Goal: Use online tool/utility: Utilize a website feature to perform a specific function

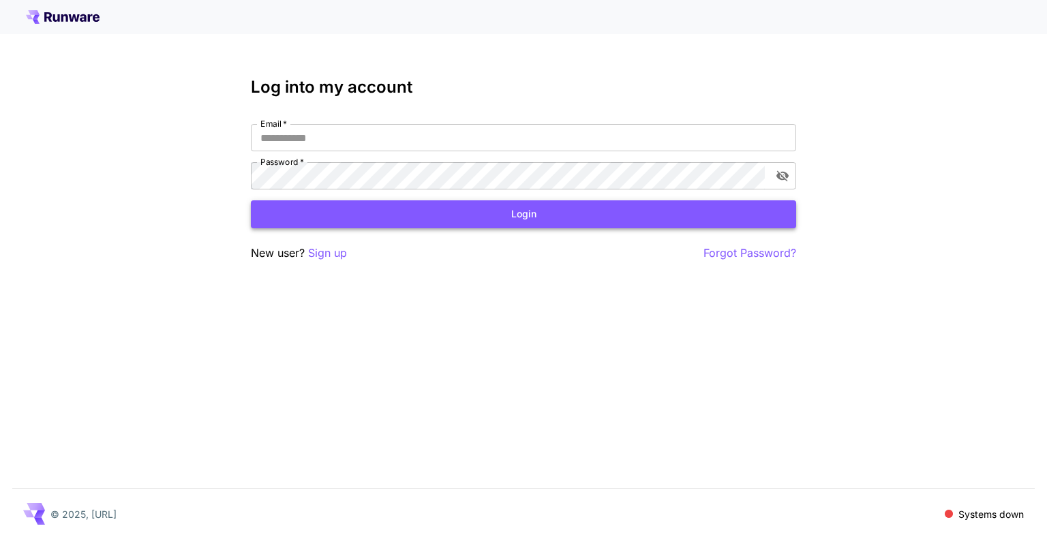
type input "**********"
click at [520, 215] on button "Login" at bounding box center [523, 214] width 545 height 28
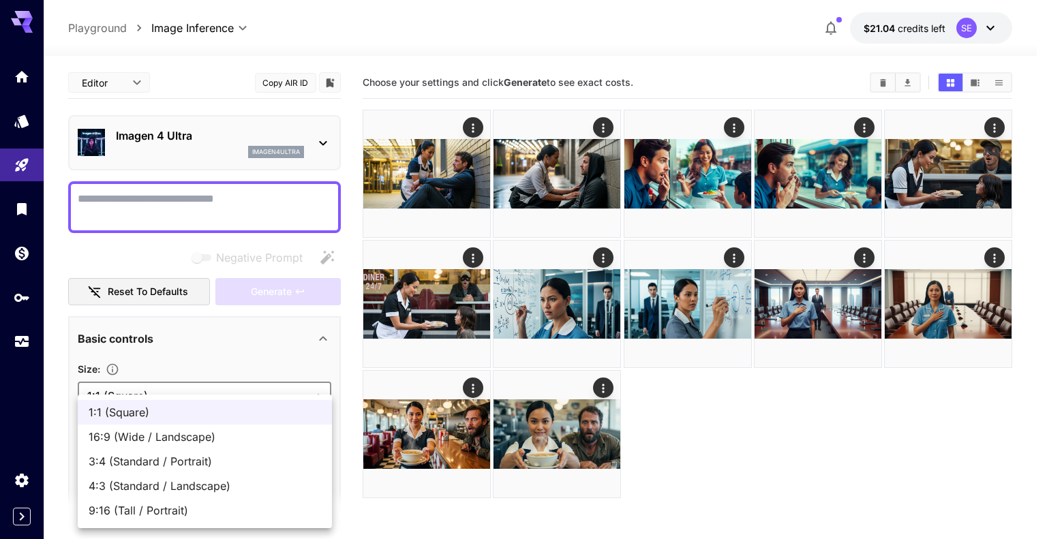
click at [260, 386] on body "**********" at bounding box center [523, 323] width 1047 height 647
click at [191, 436] on span "16:9 (Wide / Landscape)" at bounding box center [205, 437] width 232 height 16
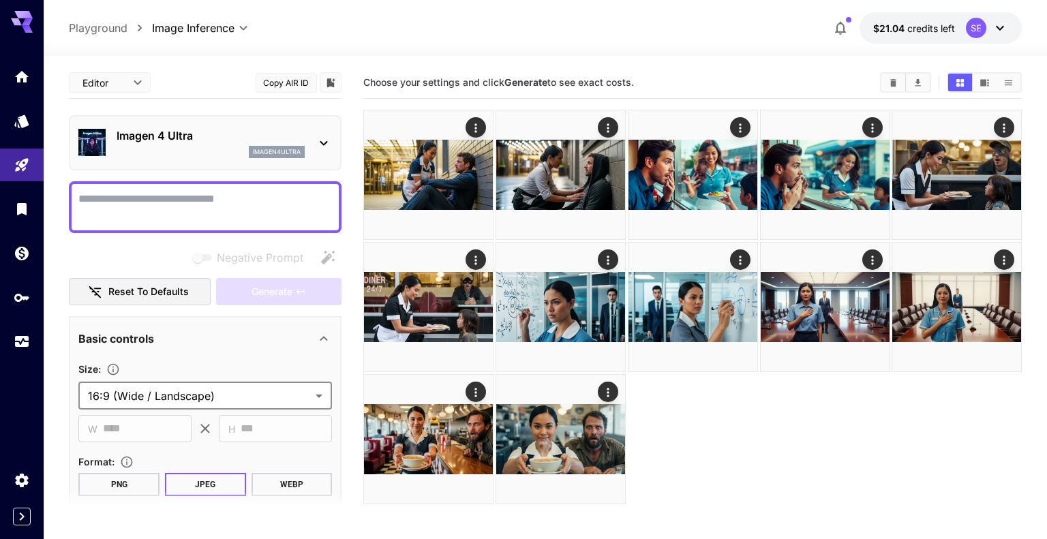
type input "**********"
type input "****"
type input "***"
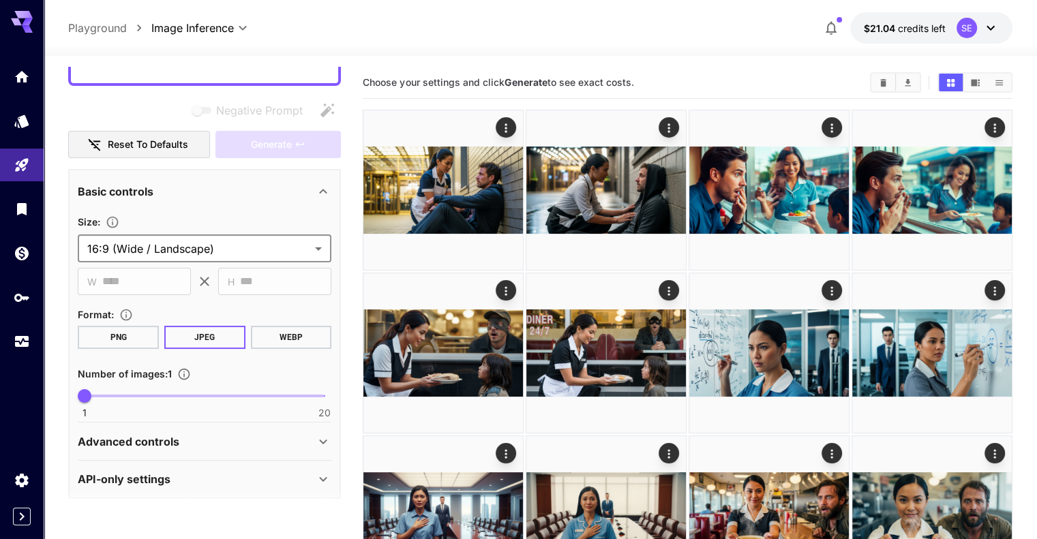
scroll to position [153, 0]
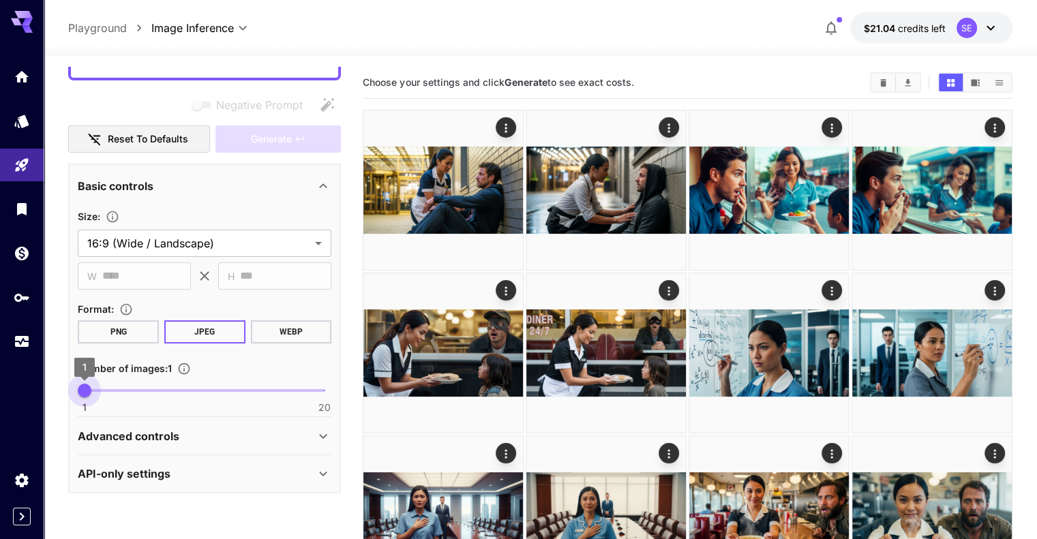
type input "*"
drag, startPoint x: 87, startPoint y: 382, endPoint x: 96, endPoint y: 382, distance: 9.5
click at [96, 384] on span "2" at bounding box center [98, 391] width 14 height 14
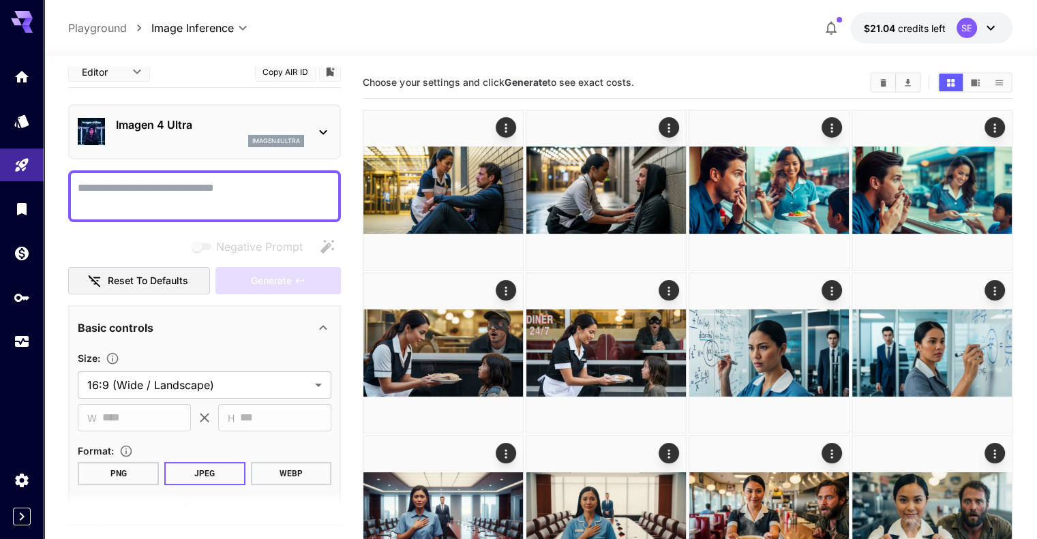
scroll to position [0, 0]
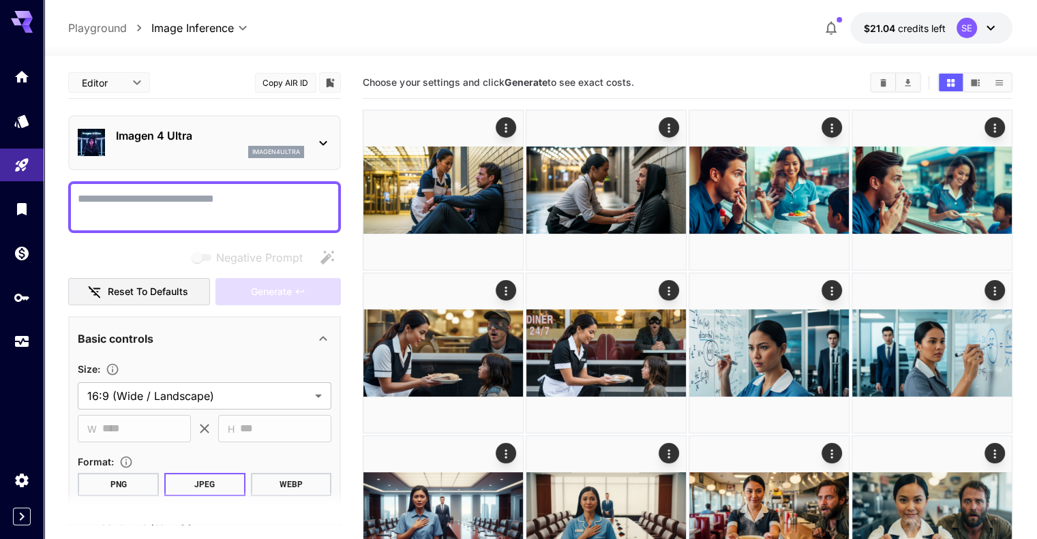
click at [125, 211] on textarea "Negative Prompt" at bounding box center [205, 207] width 254 height 33
paste textarea "**********"
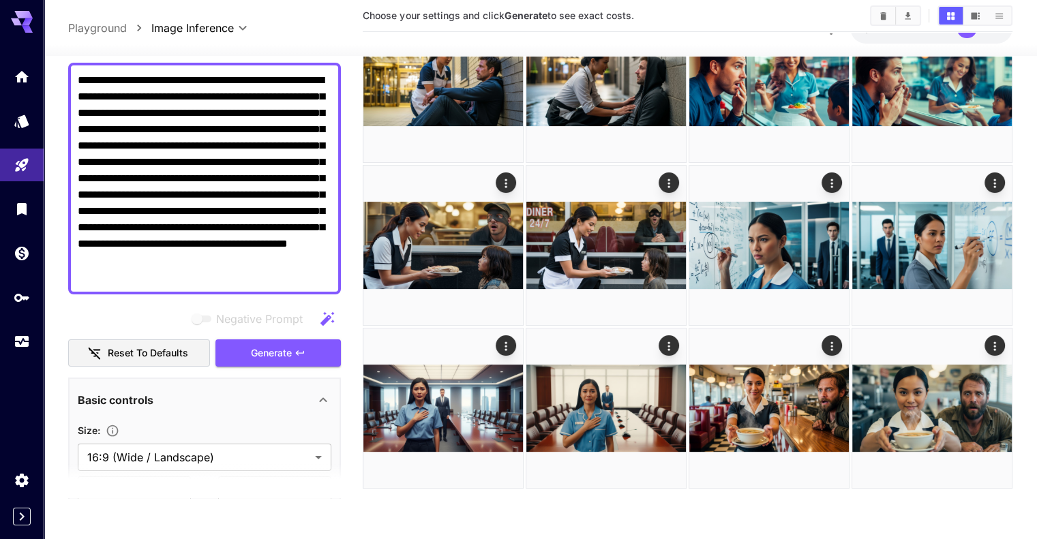
scroll to position [60, 0]
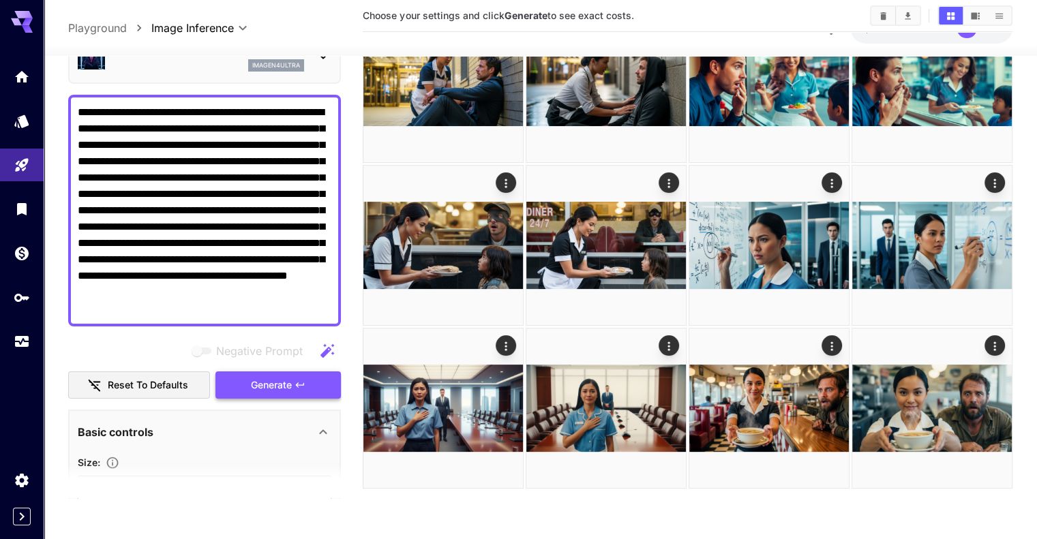
type textarea "**********"
click at [290, 384] on span "Generate" at bounding box center [271, 384] width 41 height 17
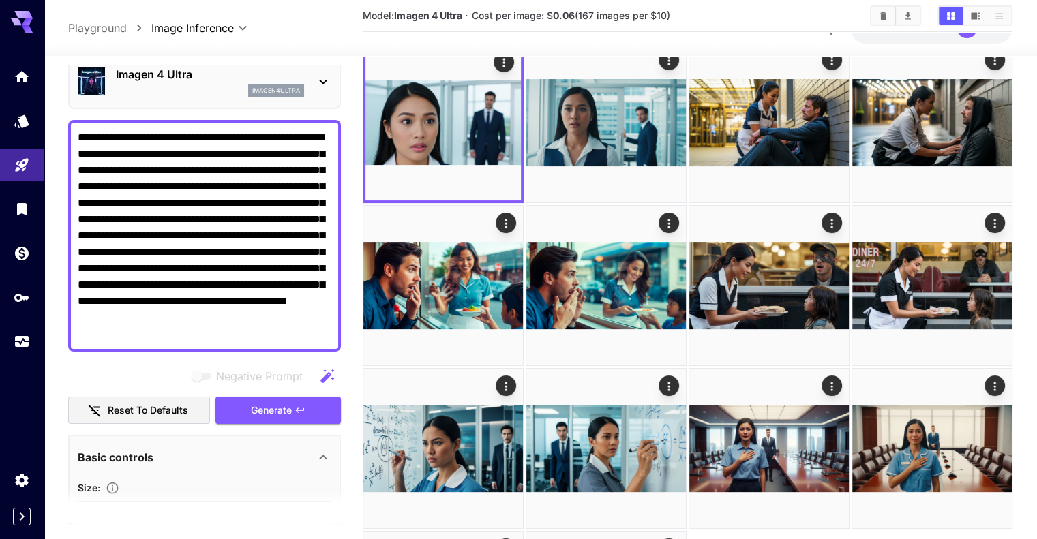
scroll to position [0, 0]
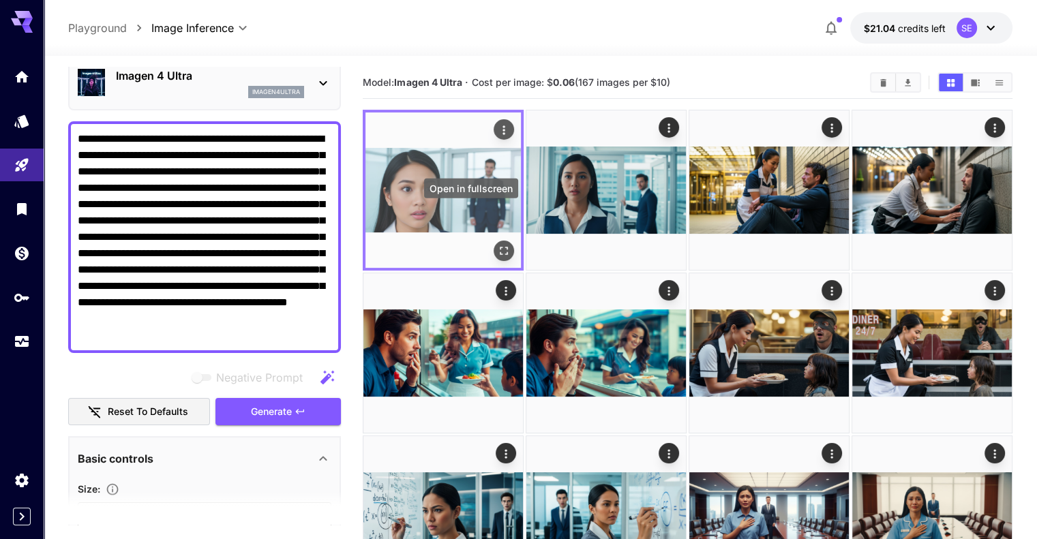
click at [497, 244] on icon "Open in fullscreen" at bounding box center [504, 251] width 14 height 14
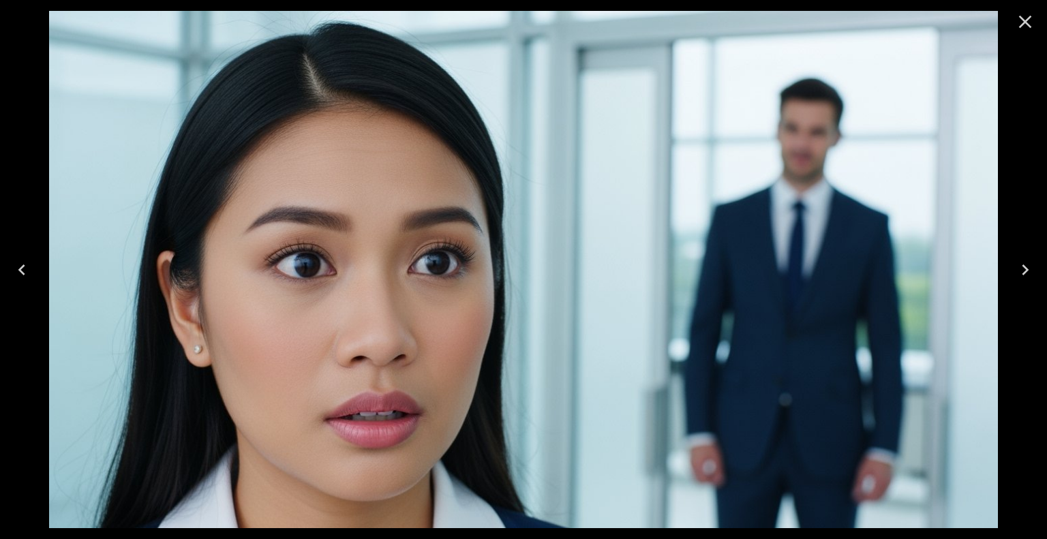
click at [1024, 19] on icon "Close" at bounding box center [1025, 22] width 13 height 13
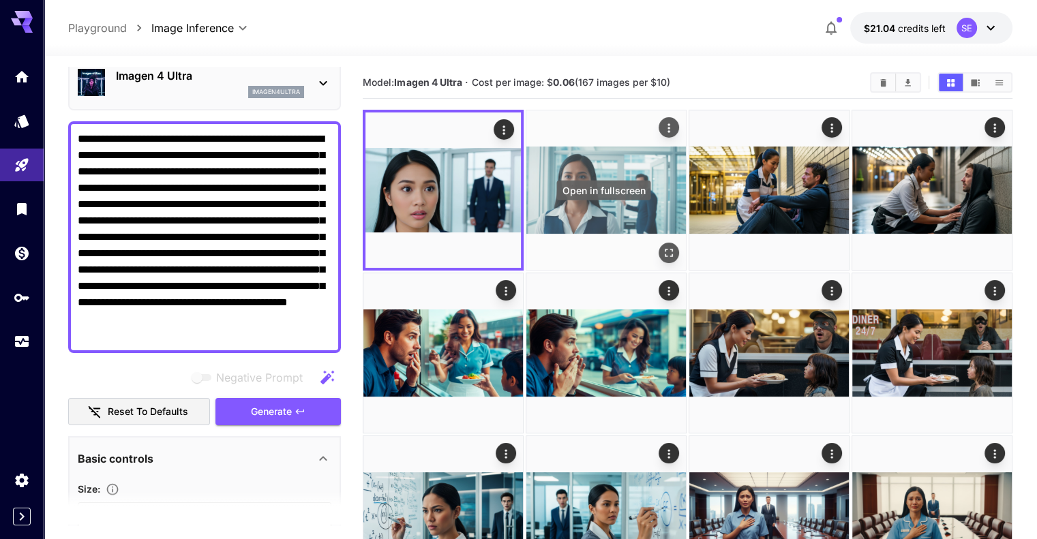
click at [662, 246] on icon "Open in fullscreen" at bounding box center [669, 253] width 14 height 14
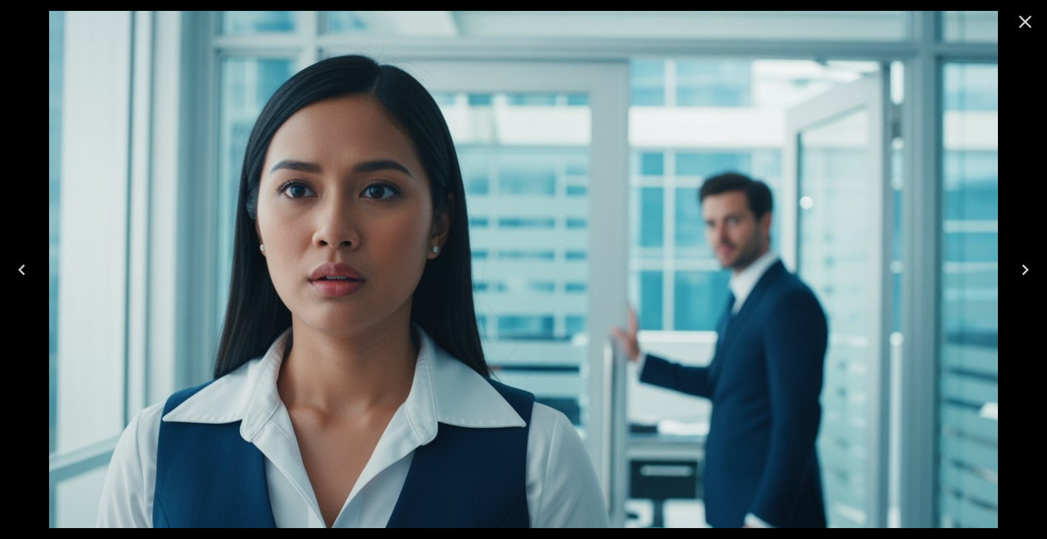
click at [1029, 24] on icon "Close" at bounding box center [1025, 22] width 22 height 22
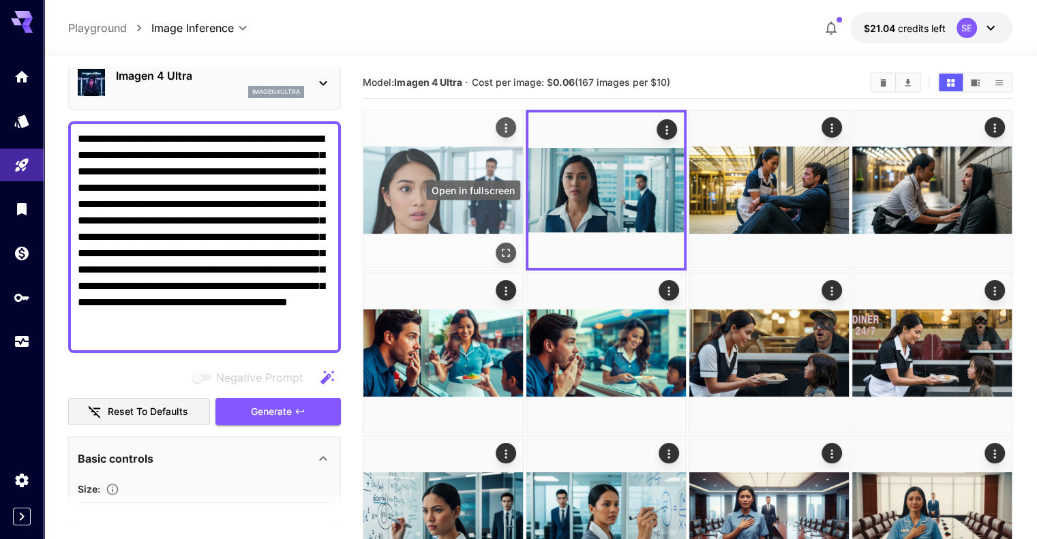
click at [496, 243] on button "Open in fullscreen" at bounding box center [506, 253] width 20 height 20
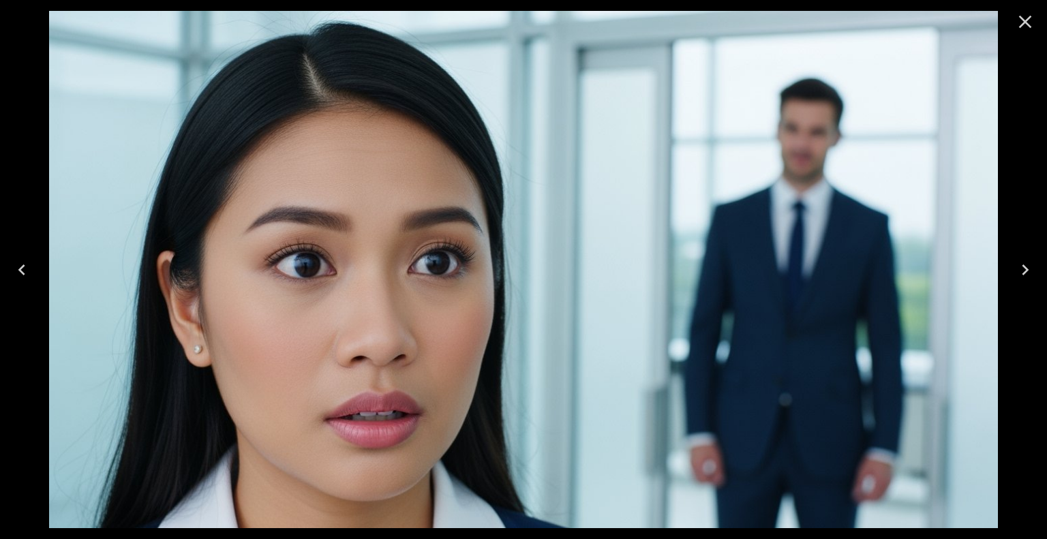
click at [1023, 25] on icon "Close" at bounding box center [1025, 22] width 22 height 22
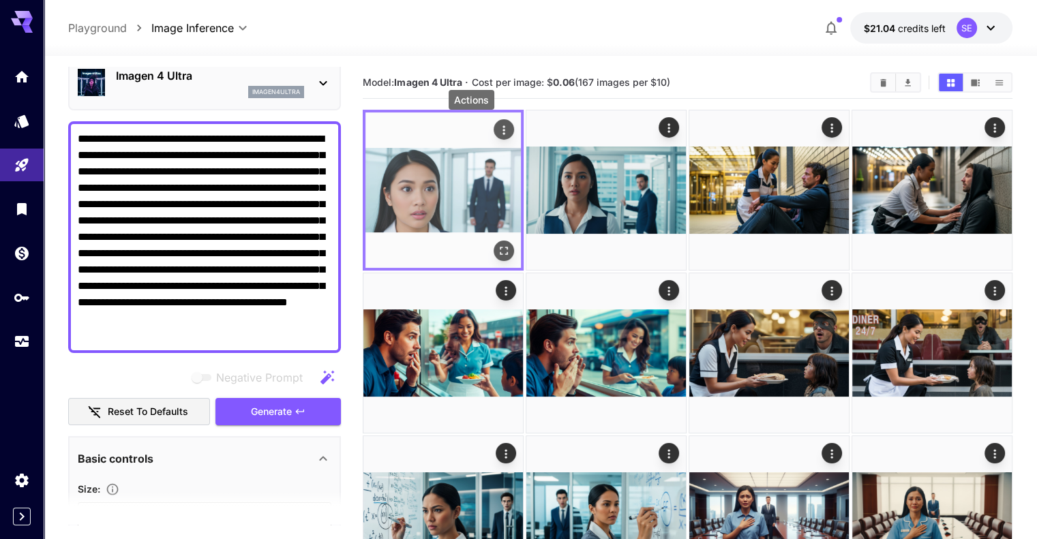
click at [497, 129] on icon "Actions" at bounding box center [504, 130] width 14 height 14
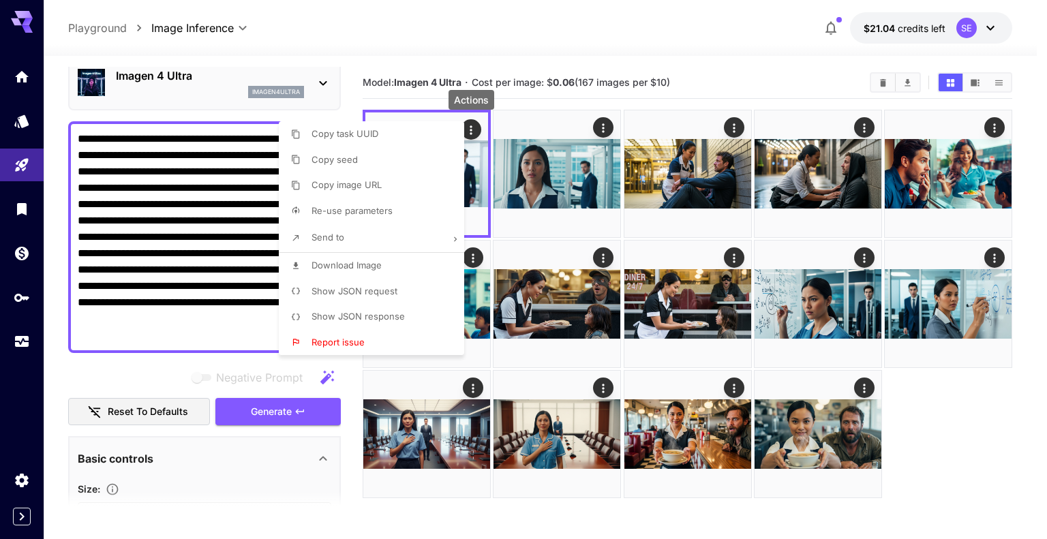
click at [406, 264] on li "Download Image" at bounding box center [376, 266] width 194 height 26
click at [146, 263] on div at bounding box center [523, 269] width 1047 height 539
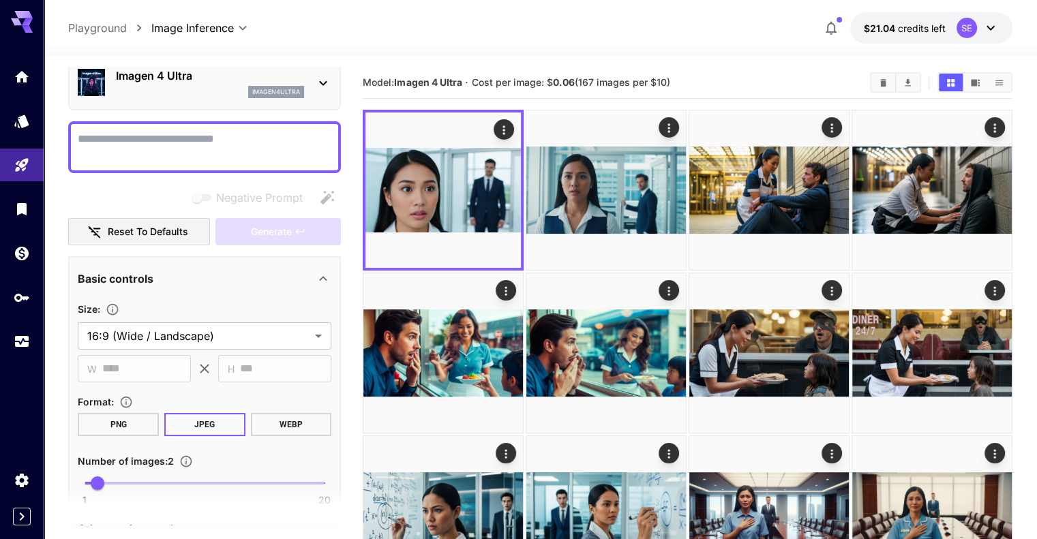
paste textarea "**********"
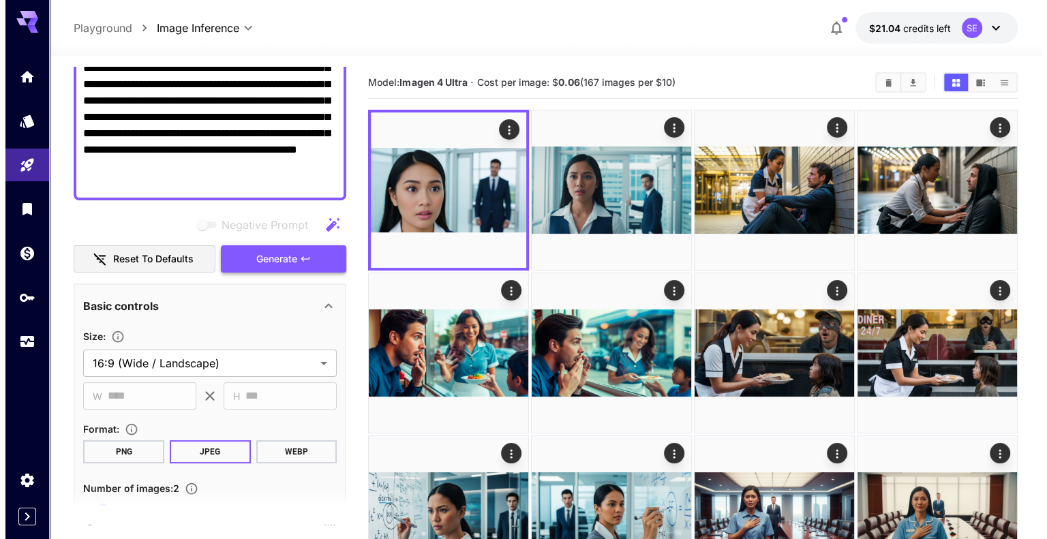
scroll to position [264, 0]
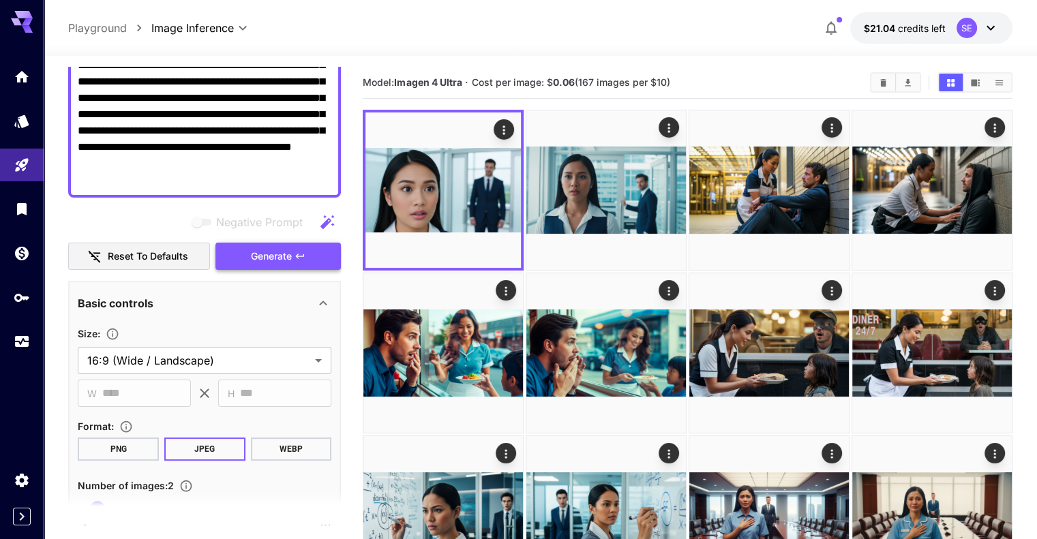
type textarea "**********"
click at [275, 258] on span "Generate" at bounding box center [271, 256] width 41 height 17
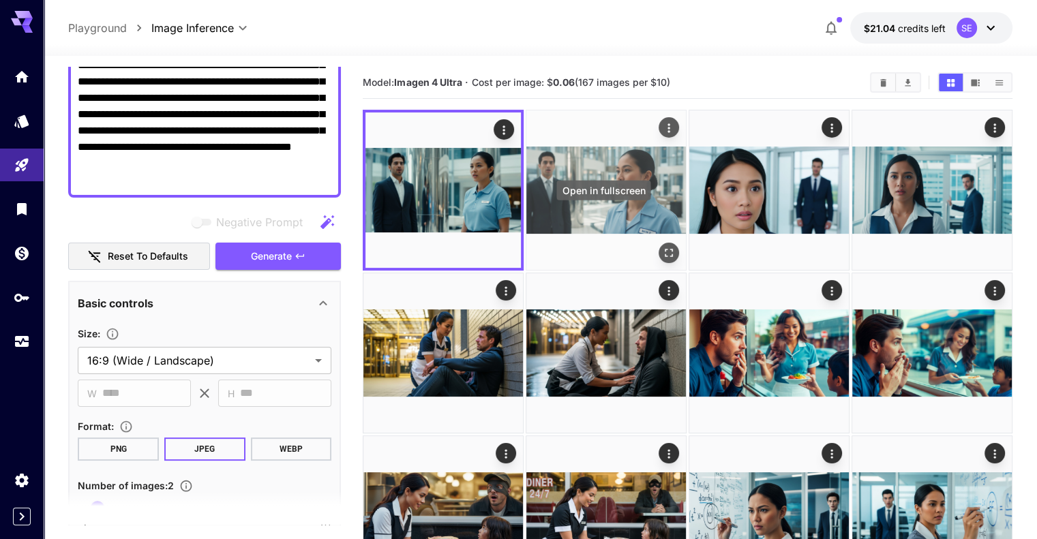
click at [662, 246] on icon "Open in fullscreen" at bounding box center [669, 253] width 14 height 14
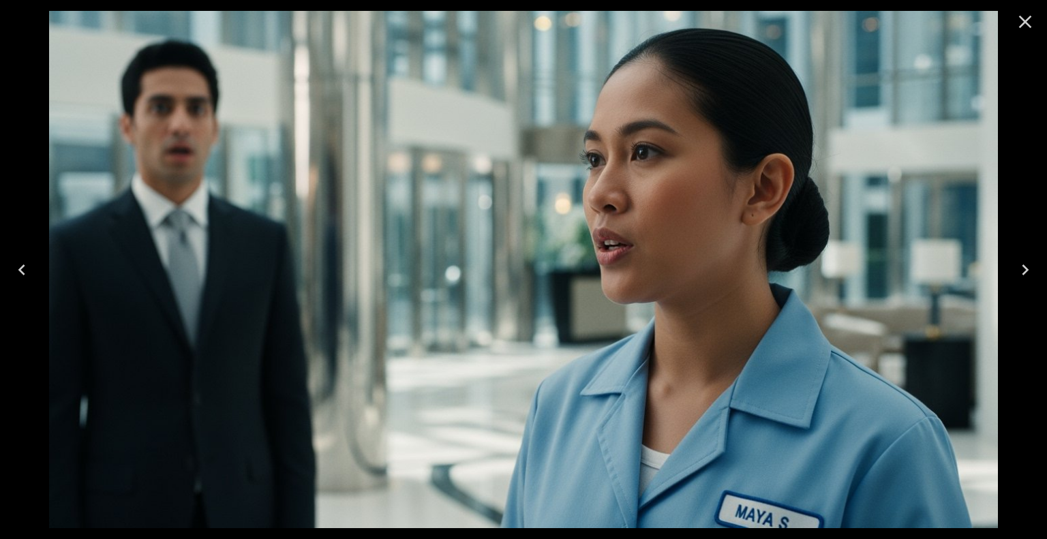
click at [1028, 28] on icon "Close" at bounding box center [1025, 22] width 22 height 22
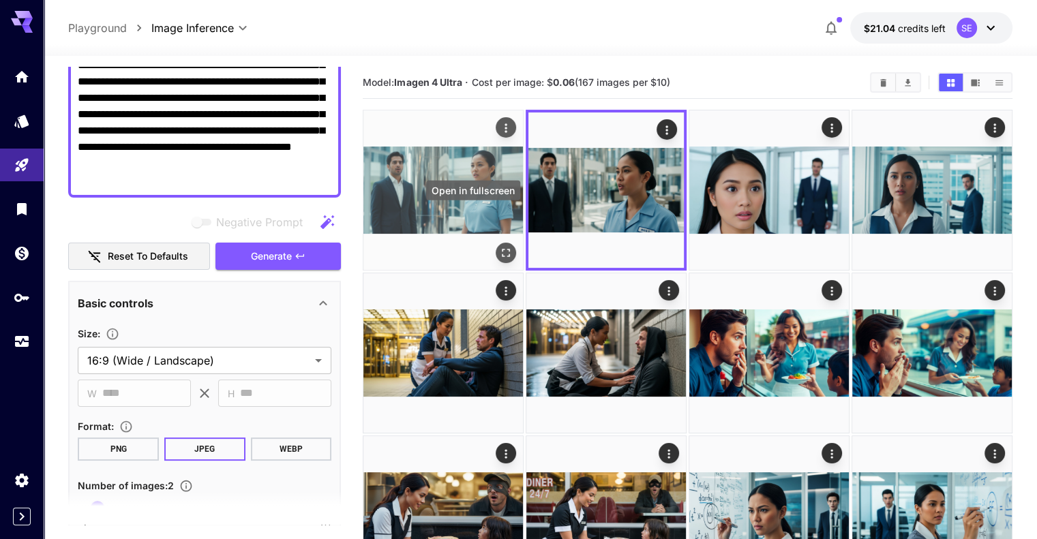
click at [499, 246] on icon "Open in fullscreen" at bounding box center [506, 253] width 14 height 14
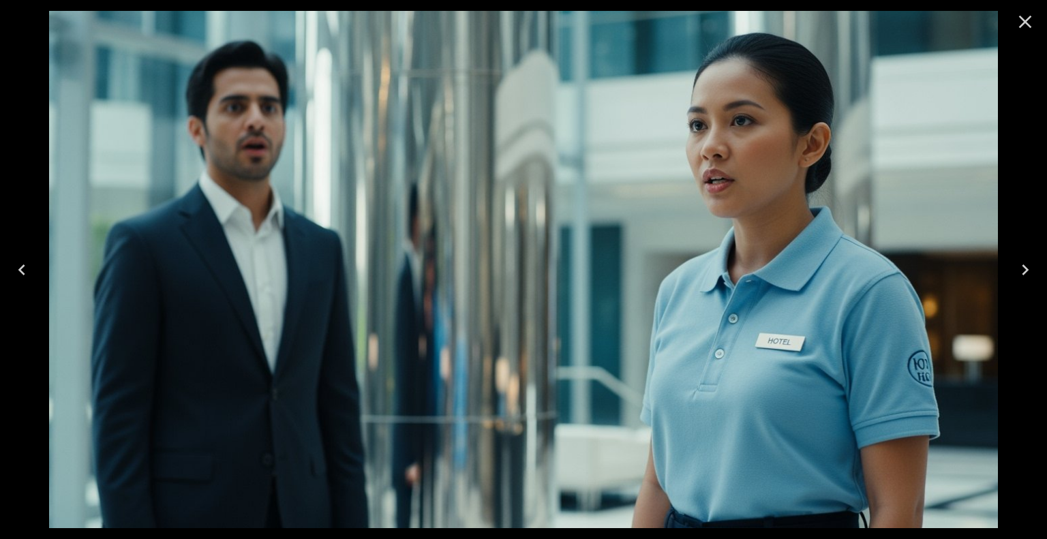
click at [1025, 21] on icon "Close" at bounding box center [1025, 22] width 13 height 13
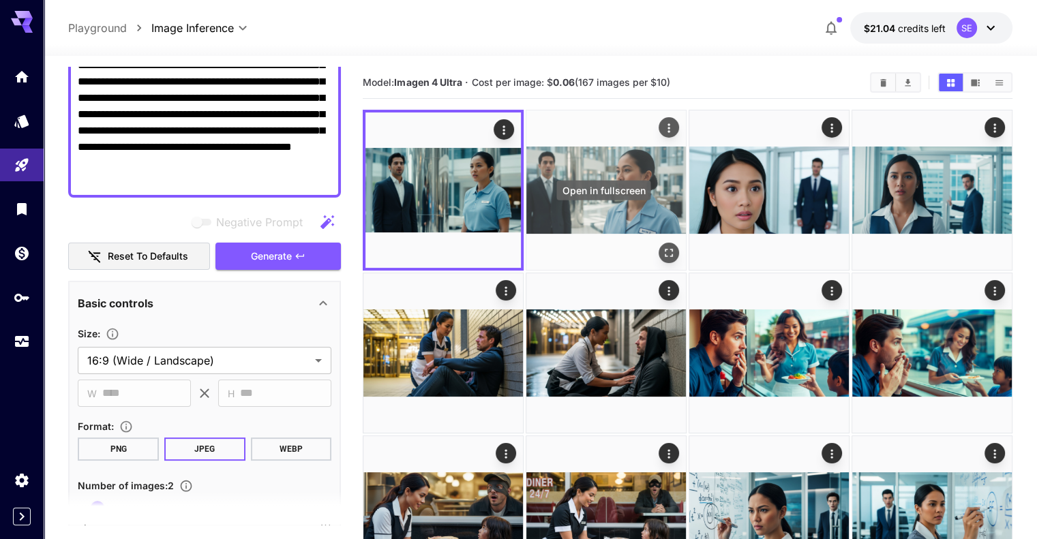
click at [662, 246] on icon "Open in fullscreen" at bounding box center [669, 253] width 14 height 14
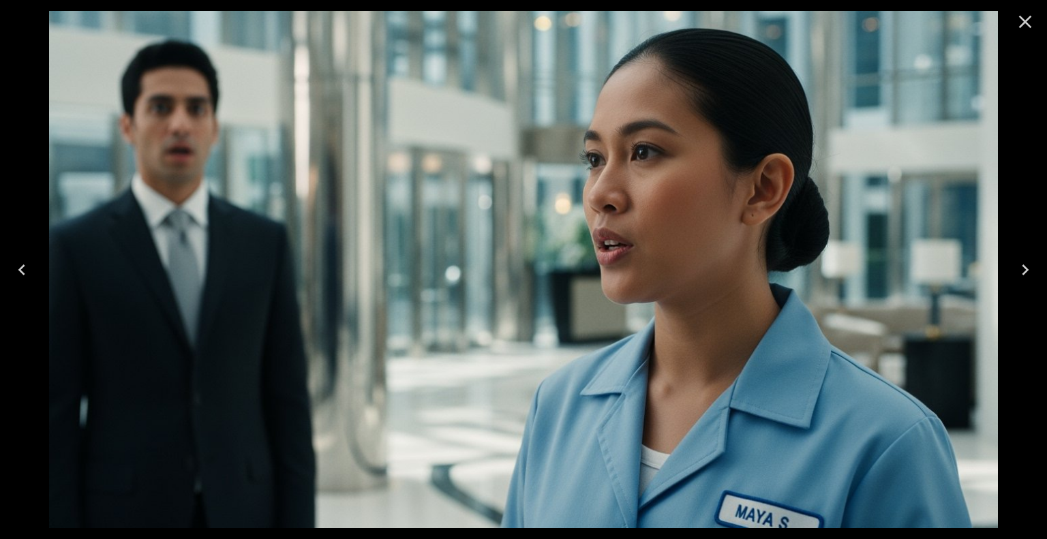
click at [1024, 24] on icon "Close" at bounding box center [1025, 22] width 22 height 22
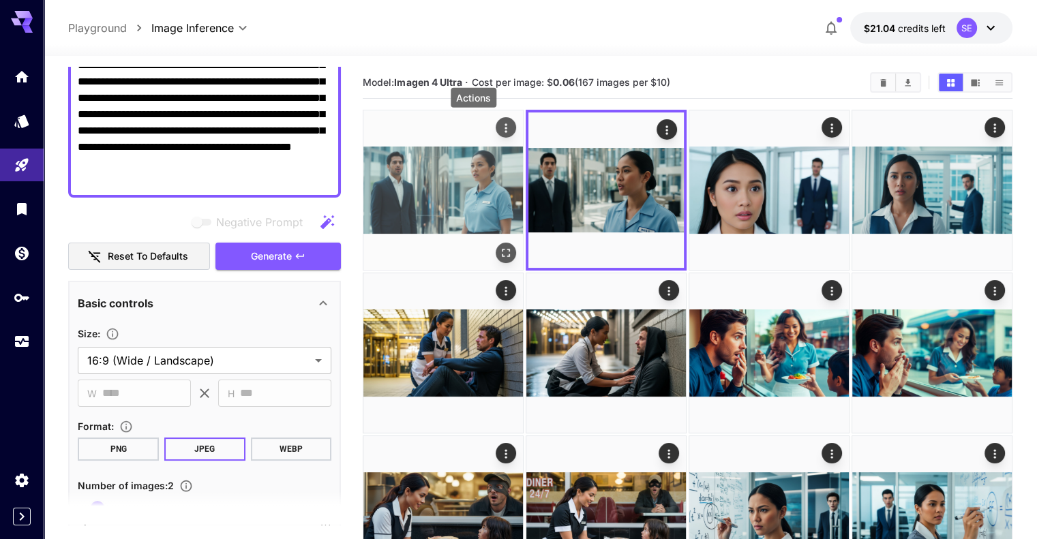
click at [499, 126] on icon "Actions" at bounding box center [506, 128] width 14 height 14
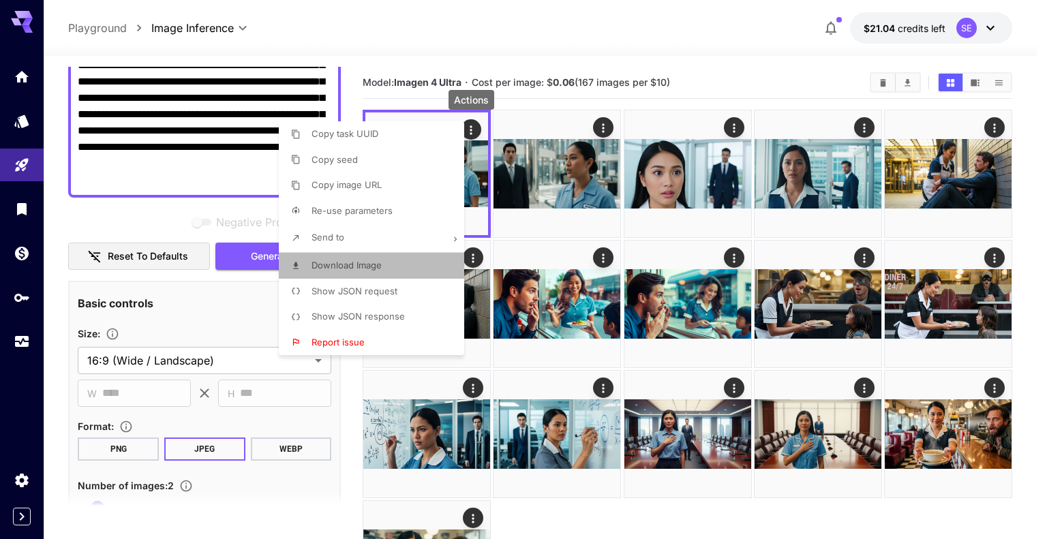
click at [363, 260] on span "Download Image" at bounding box center [346, 265] width 70 height 11
click at [449, 29] on div at bounding box center [523, 269] width 1047 height 539
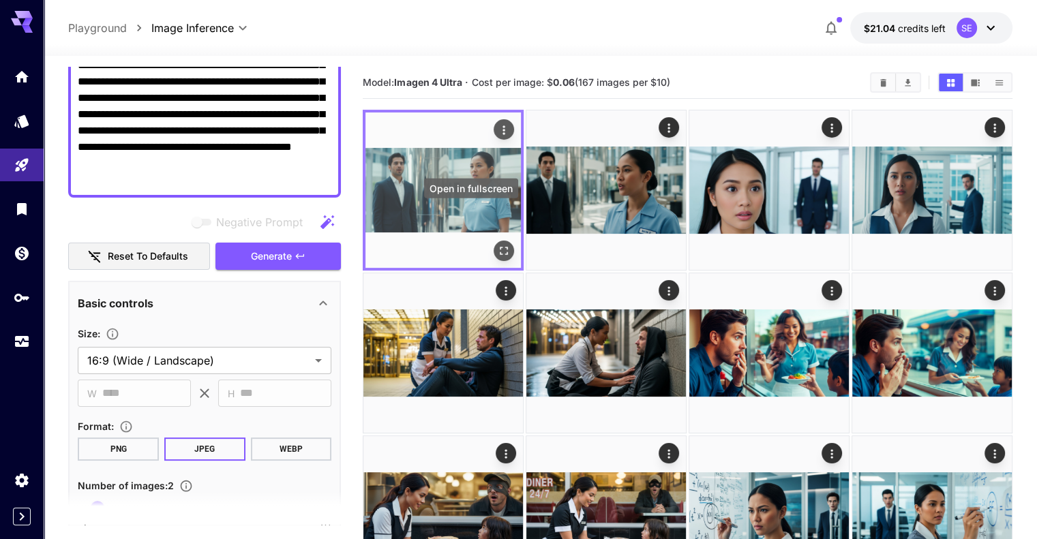
click at [500, 247] on icon "Open in fullscreen" at bounding box center [504, 251] width 8 height 8
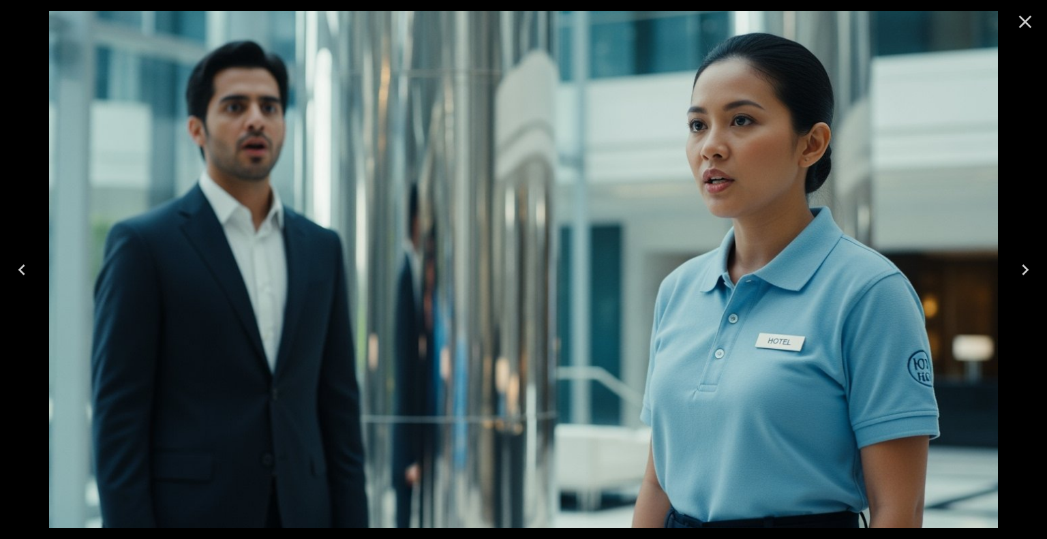
click at [1022, 25] on icon "Close" at bounding box center [1025, 22] width 13 height 13
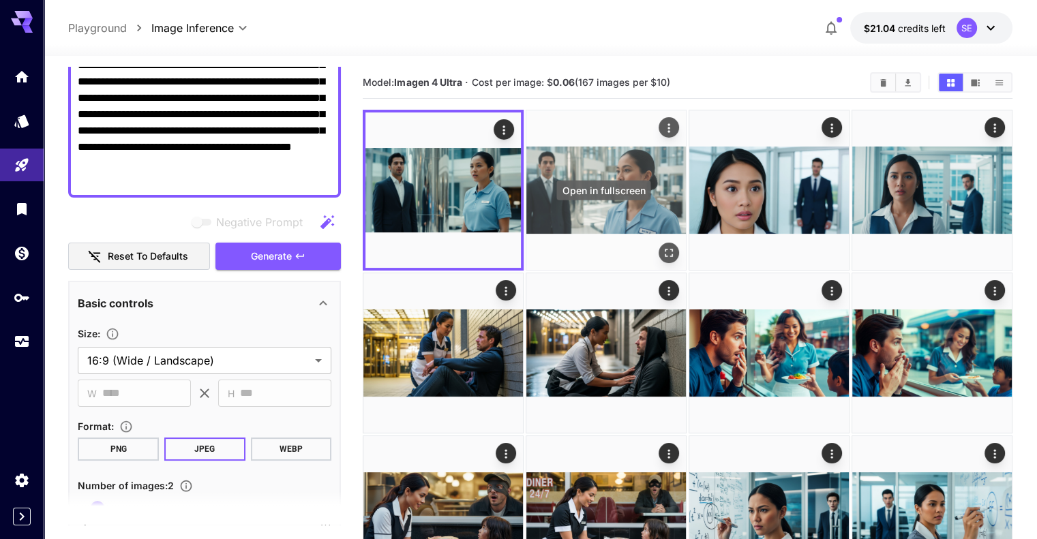
click at [662, 246] on icon "Open in fullscreen" at bounding box center [669, 253] width 14 height 14
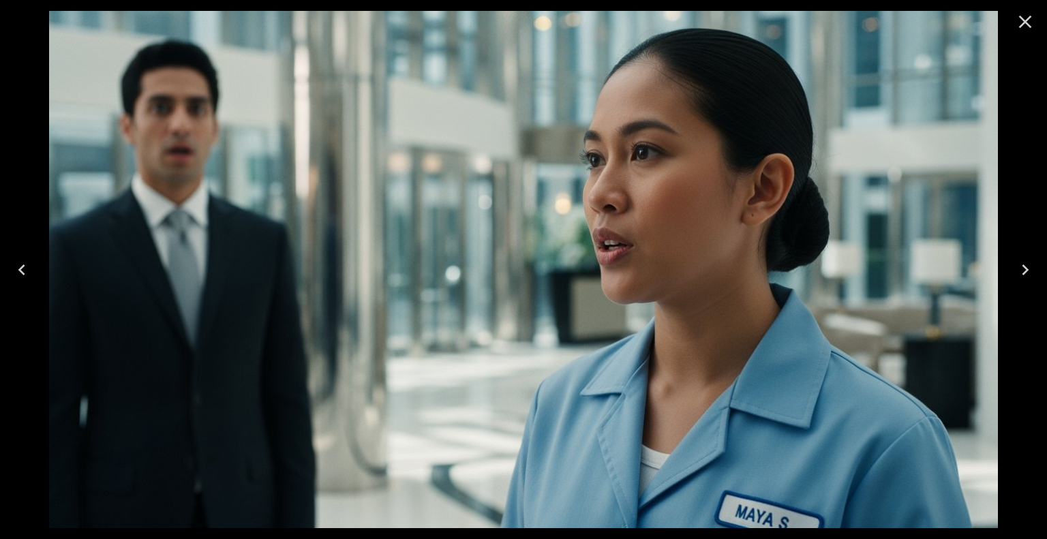
click at [1020, 22] on icon "Close" at bounding box center [1025, 22] width 22 height 22
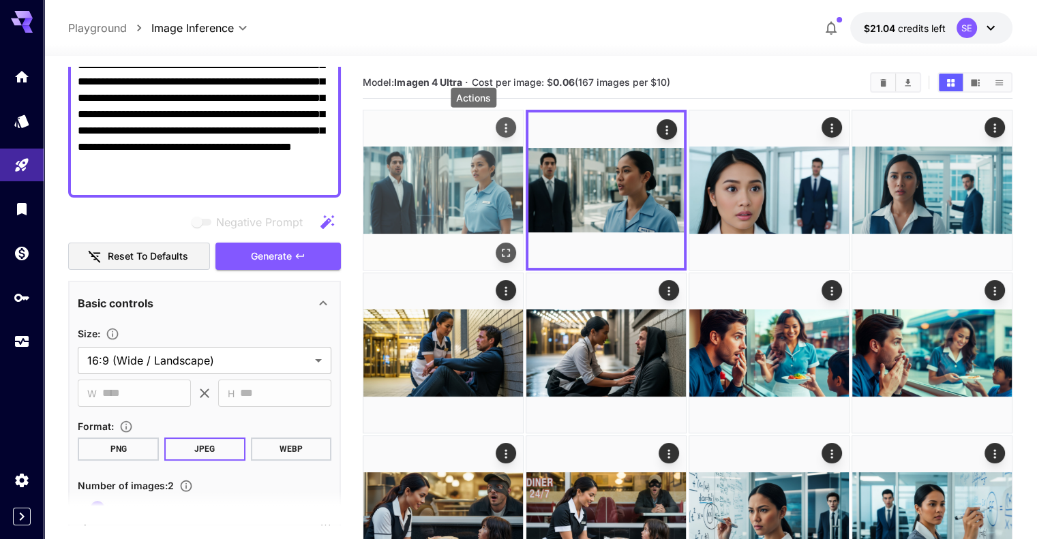
click at [496, 126] on button "Actions" at bounding box center [506, 127] width 20 height 20
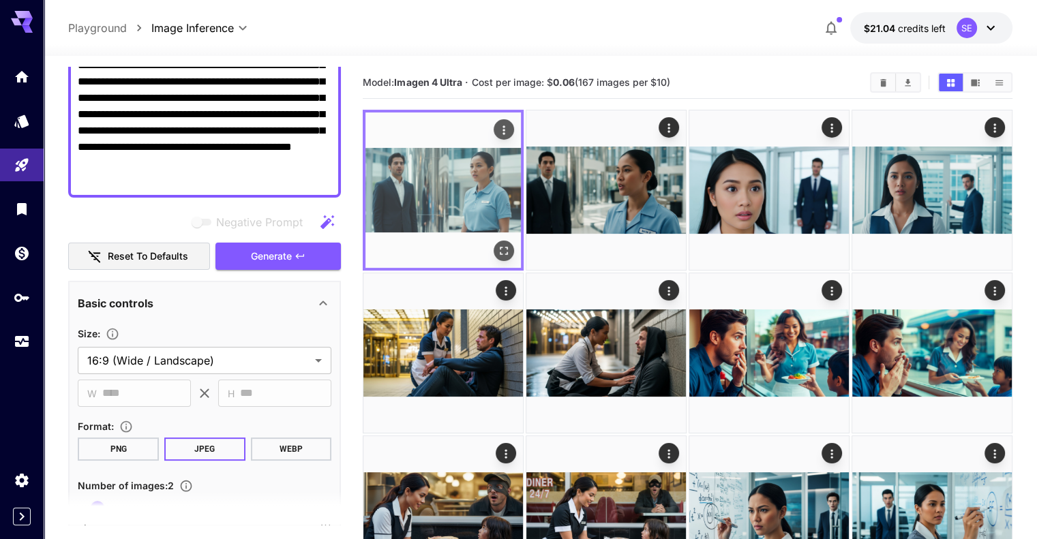
click at [497, 130] on icon "Actions" at bounding box center [504, 130] width 14 height 14
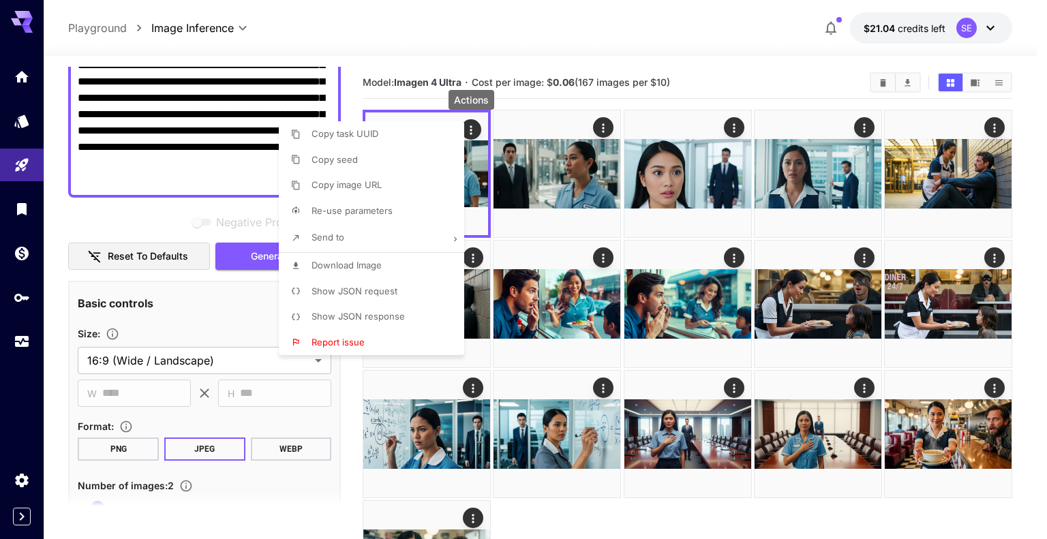
click at [399, 269] on li "Download Image" at bounding box center [376, 266] width 194 height 26
